Goal: Navigation & Orientation: Find specific page/section

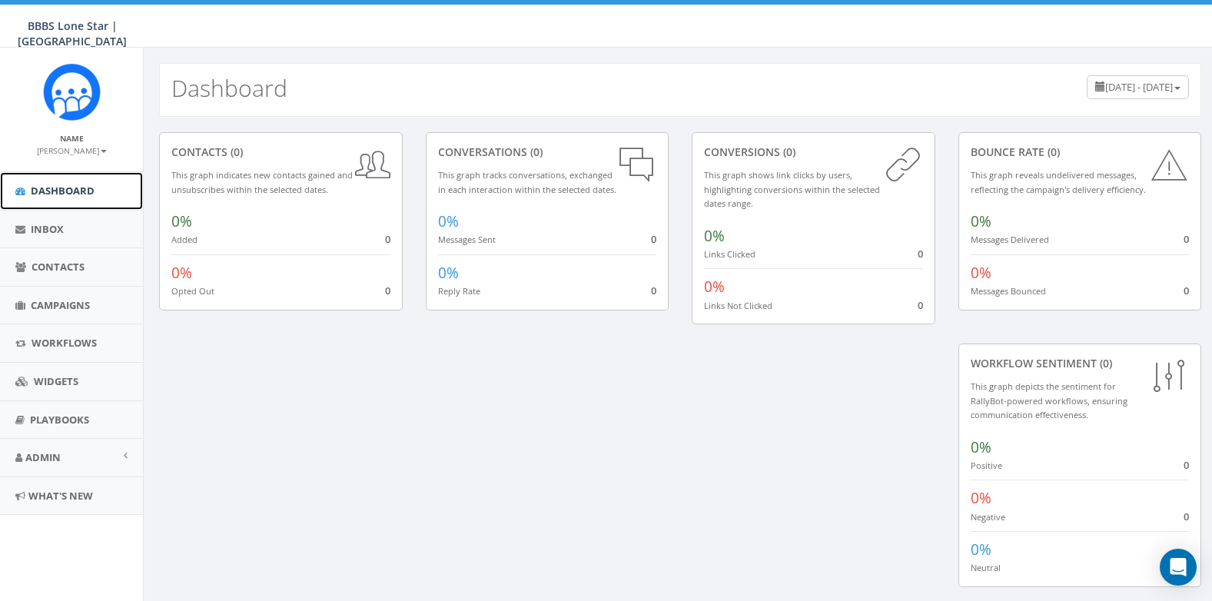
click at [48, 194] on span "Dashboard" at bounding box center [63, 191] width 64 height 14
